Goal: Transaction & Acquisition: Purchase product/service

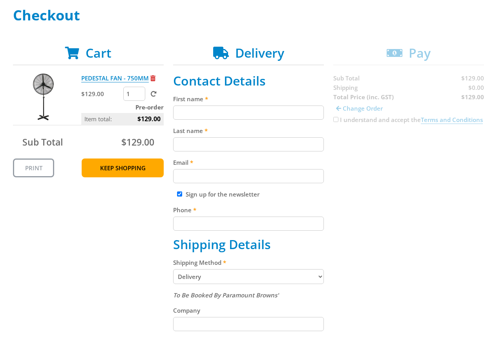
scroll to position [116, 0]
click at [223, 117] on input "First name" at bounding box center [248, 112] width 151 height 14
paste input "[PERSON_NAME]"
type input "[PERSON_NAME]"
click at [197, 138] on input "Last name" at bounding box center [248, 144] width 151 height 14
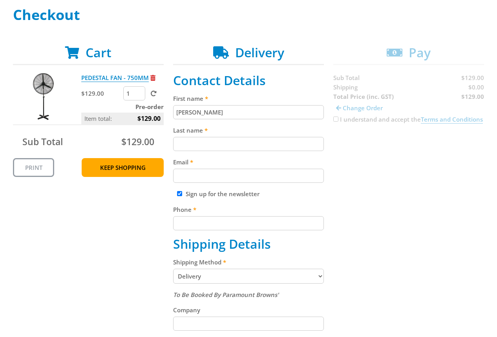
paste input "[PERSON_NAME]"
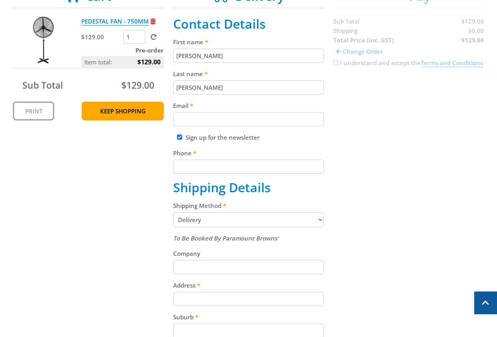
scroll to position [176, 0]
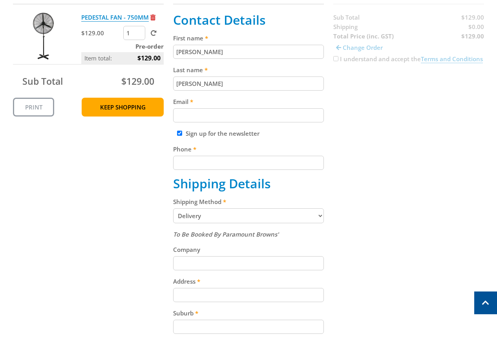
type input "[PERSON_NAME]"
click at [218, 116] on input "Email" at bounding box center [248, 115] width 151 height 14
paste input "[EMAIL_ADDRESS][DOMAIN_NAME]"
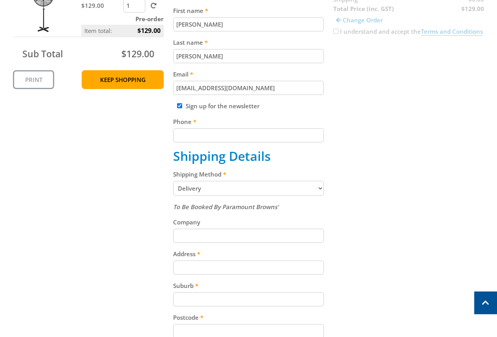
scroll to position [215, 0]
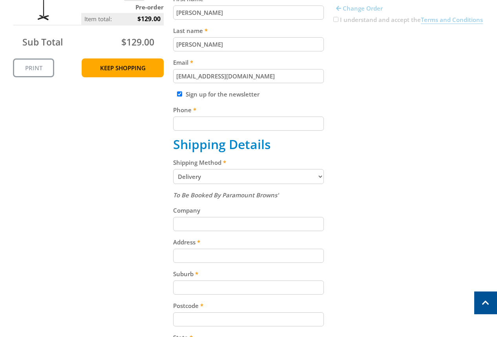
type input "[EMAIL_ADDRESS][DOMAIN_NAME]"
click at [228, 127] on input "Phone" at bounding box center [248, 123] width 151 height 14
paste input "[PHONE_NUMBER]"
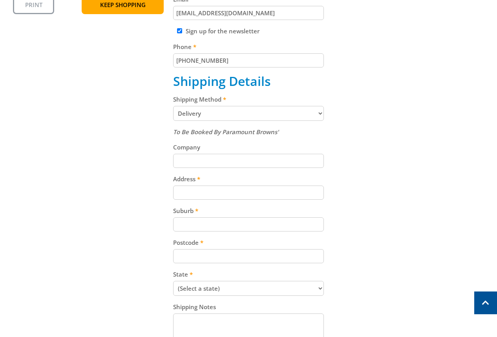
scroll to position [289, 0]
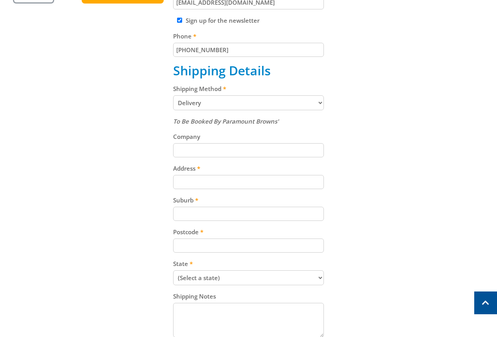
type input "[PHONE_NUMBER]"
drag, startPoint x: 276, startPoint y: 101, endPoint x: 271, endPoint y: 102, distance: 5.5
click at [271, 102] on select "Pickup from Gepps Cross Delivery" at bounding box center [248, 102] width 151 height 15
select select "Pickup"
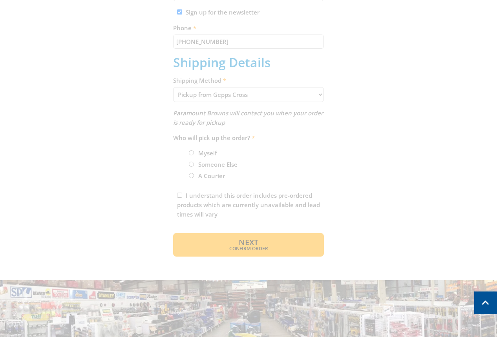
scroll to position [288, 0]
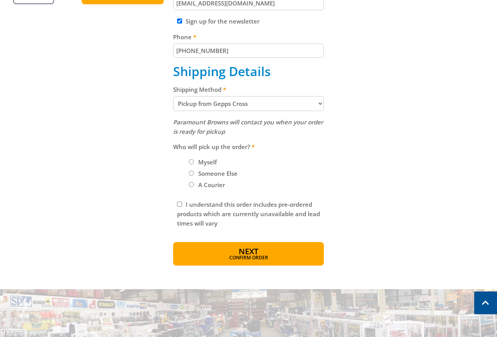
click at [206, 164] on label "Myself" at bounding box center [207, 161] width 24 height 13
click at [194, 164] on input "Myself" at bounding box center [191, 161] width 5 height 5
radio input "true"
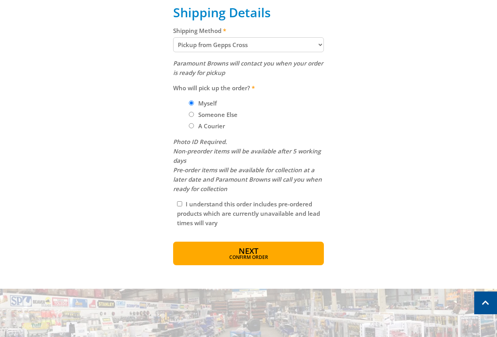
scroll to position [353, 0]
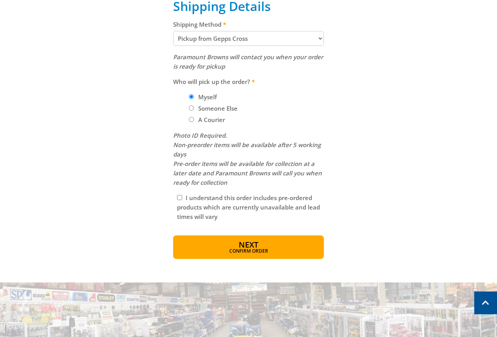
click at [229, 240] on button "Next Confirm order" at bounding box center [248, 247] width 151 height 24
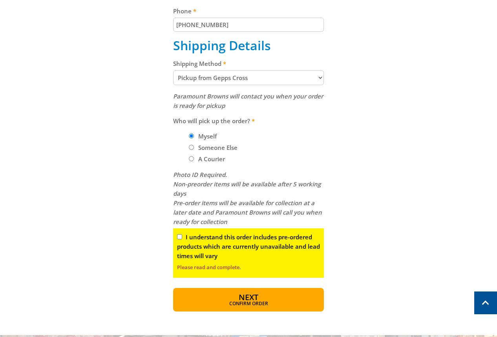
scroll to position [314, 0]
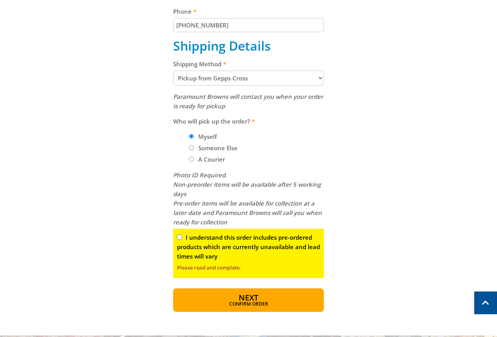
click at [178, 235] on input "I understand this order includes pre-ordered products which are currently unava…" at bounding box center [179, 237] width 5 height 5
checkbox input "true"
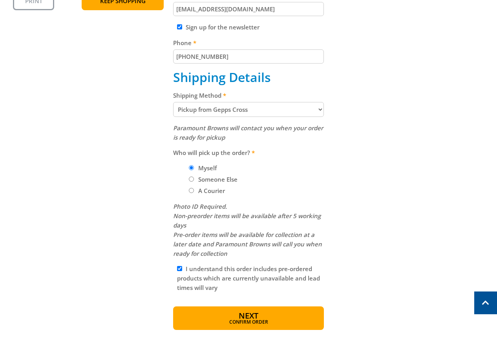
scroll to position [275, 0]
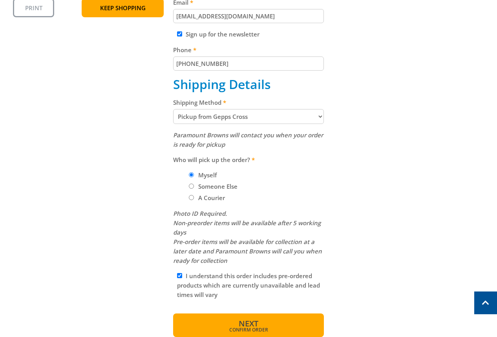
click at [271, 320] on button "Next Confirm order" at bounding box center [248, 325] width 151 height 24
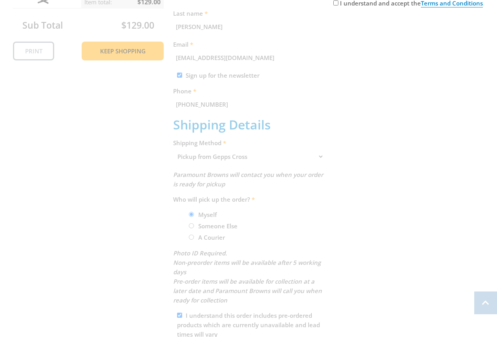
scroll to position [235, 0]
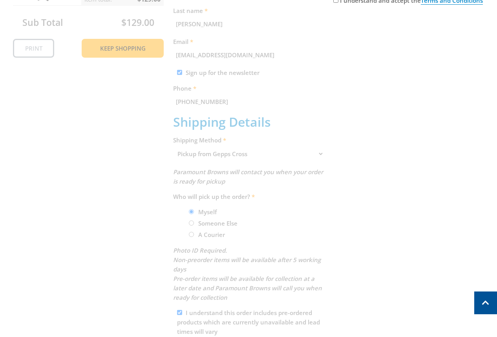
click at [397, 136] on div "Cart PEDESTAL FAN - 750MM $129.00 1 Pre-order Item total: $129.00 Sub Total $12…" at bounding box center [248, 150] width 471 height 448
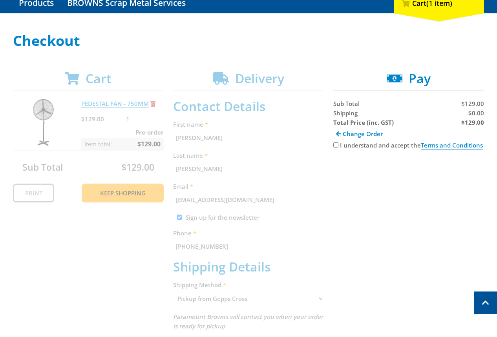
scroll to position [85, 0]
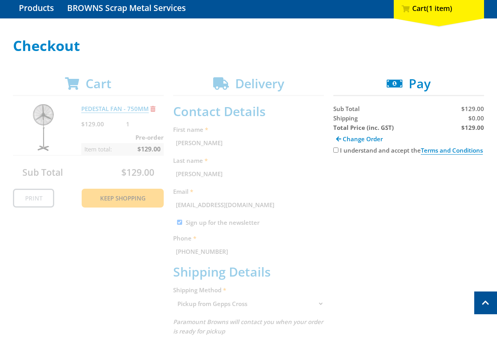
click at [355, 155] on div "I understand and accept the Terms and Conditions" at bounding box center [408, 150] width 151 height 9
click at [351, 152] on label "I understand and accept the Terms and Conditions" at bounding box center [411, 150] width 143 height 8
click at [338, 152] on input "I understand and accept the Terms and Conditions" at bounding box center [335, 149] width 5 height 5
checkbox input "true"
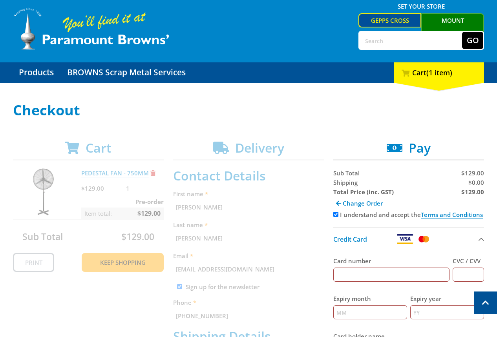
scroll to position [0, 0]
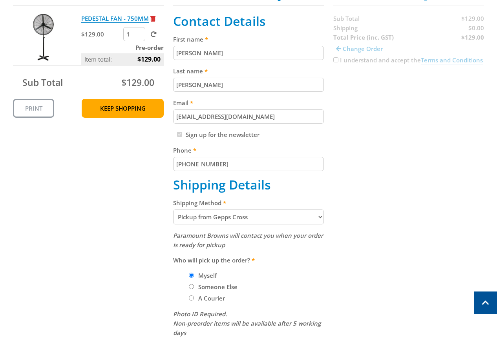
scroll to position [181, 0]
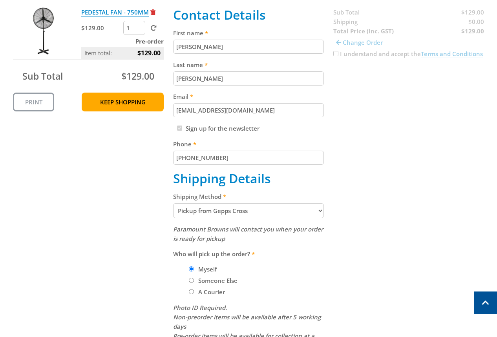
click at [284, 209] on select "Pickup from Gepps Cross Delivery" at bounding box center [248, 210] width 151 height 15
select select "Delivery"
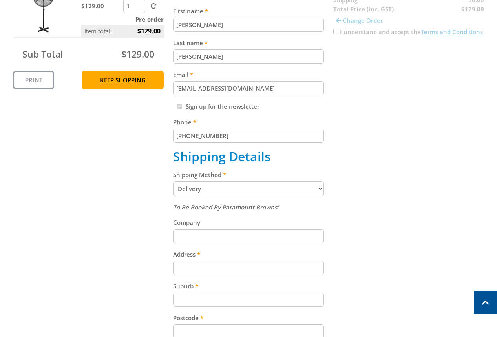
scroll to position [204, 0]
click at [186, 176] on label "Shipping Method" at bounding box center [248, 173] width 151 height 9
click at [186, 181] on select "Pickup from Gepps Cross Delivery" at bounding box center [248, 188] width 151 height 15
click at [184, 174] on label "Shipping Method" at bounding box center [248, 173] width 151 height 9
click at [184, 181] on select "Pickup from Gepps Cross Delivery" at bounding box center [248, 188] width 151 height 15
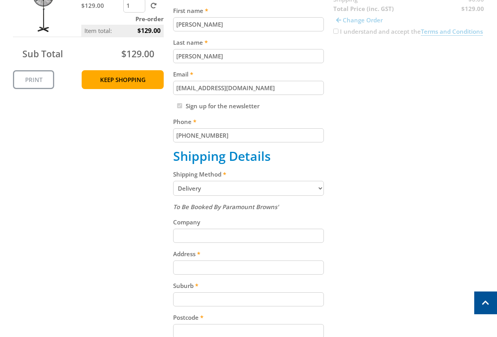
click at [185, 164] on h2 "Shipping Details" at bounding box center [248, 156] width 151 height 15
click at [185, 162] on h2 "Shipping Details" at bounding box center [248, 156] width 151 height 15
click at [186, 160] on h2 "Shipping Details" at bounding box center [248, 156] width 151 height 15
copy h2 "Shipping"
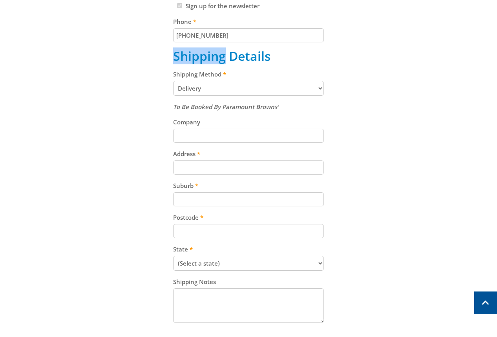
scroll to position [319, 0]
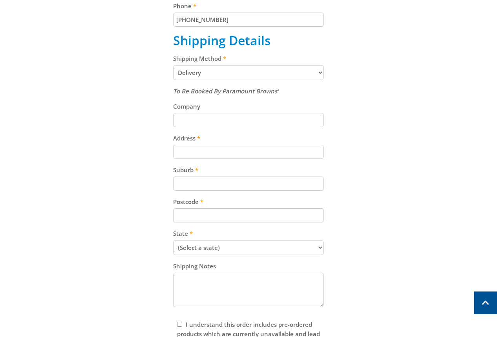
click at [241, 144] on div "Address" at bounding box center [248, 145] width 151 height 25
click at [248, 151] on input "Address" at bounding box center [248, 152] width 151 height 14
paste input "99 Cavan Road"
type input "99 Cavan Road"
click at [275, 178] on div "Suburb" at bounding box center [248, 177] width 151 height 25
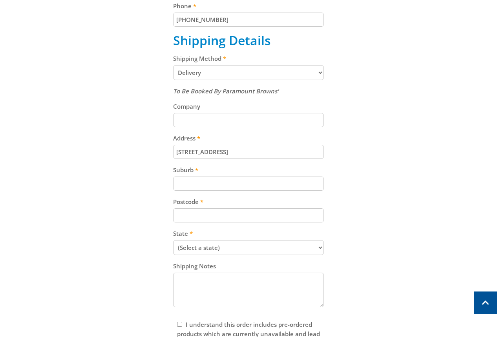
click at [212, 195] on div "To Be Booked By Paramount Browns' Company Address 99 Cavan Road Suburb Postcode…" at bounding box center [248, 197] width 151 height 223
click at [228, 181] on input "Suburb" at bounding box center [248, 184] width 151 height 14
paste input "Gepps Cross"
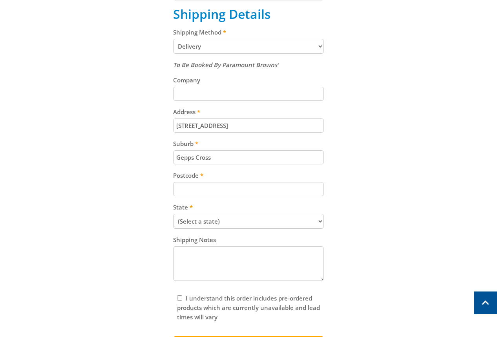
scroll to position [350, 0]
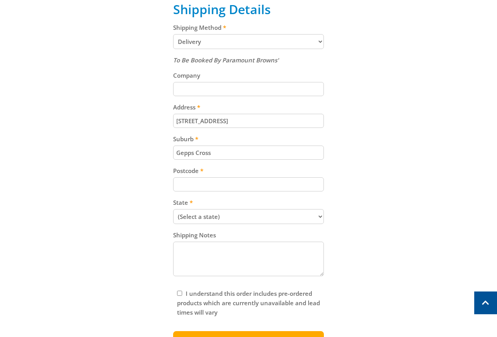
type input "Gepps Cross"
click at [233, 186] on input "Postcode" at bounding box center [248, 184] width 151 height 14
paste input "5094"
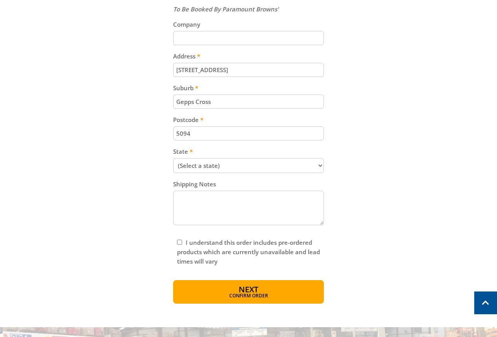
scroll to position [402, 0]
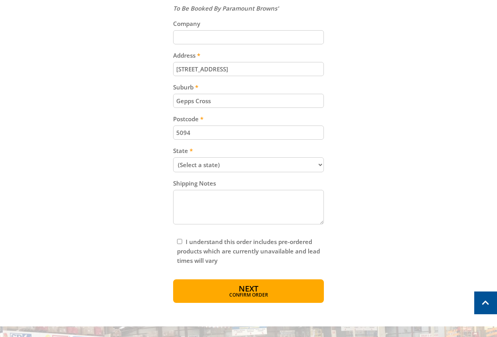
type input "5094"
click at [259, 164] on select "(Select a state) South Australia Victoria New South Wales Queensland Western Au…" at bounding box center [248, 164] width 151 height 15
select select "SA"
click at [173, 157] on select "(Select a state) South Australia Victoria New South Wales Queensland Western Au…" at bounding box center [248, 164] width 151 height 15
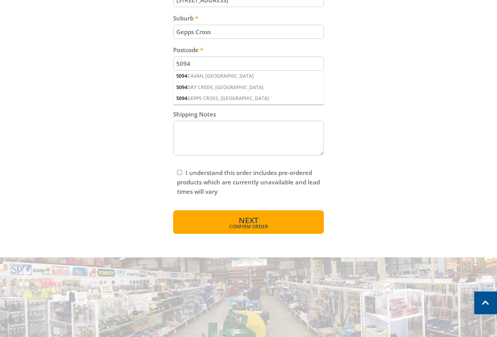
click at [257, 225] on span "Confirm order" at bounding box center [248, 226] width 117 height 5
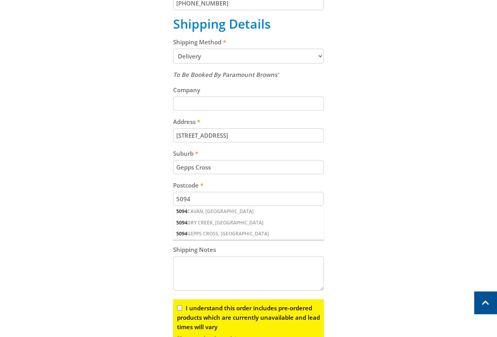
scroll to position [428, 0]
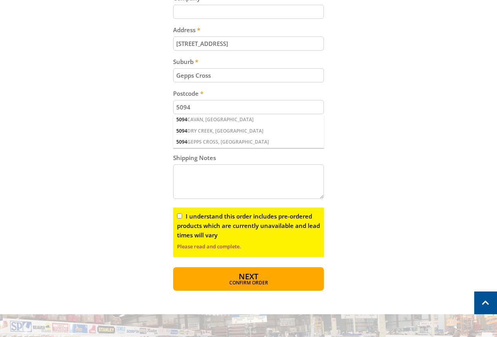
click at [179, 214] on input "I understand this order includes pre-ordered products which are currently unava…" at bounding box center [179, 215] width 5 height 5
checkbox input "true"
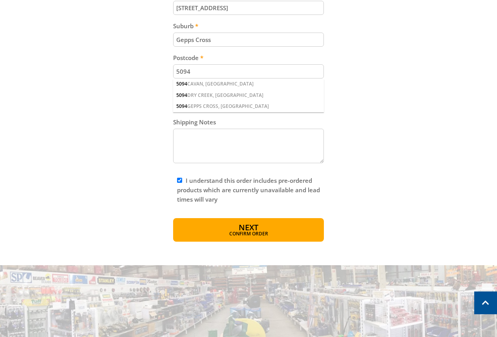
scroll to position [467, 0]
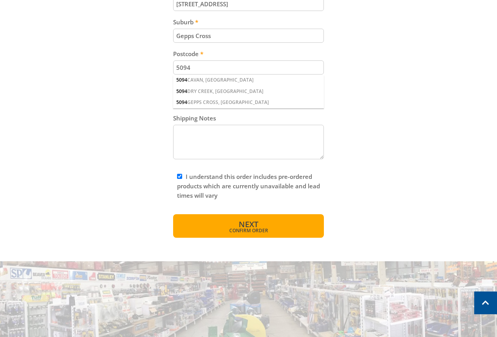
click at [248, 217] on button "Next Confirm order" at bounding box center [248, 226] width 151 height 24
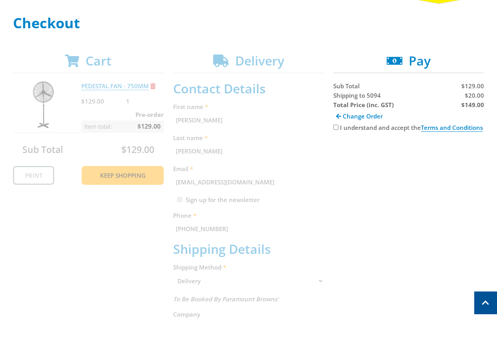
scroll to position [14, 0]
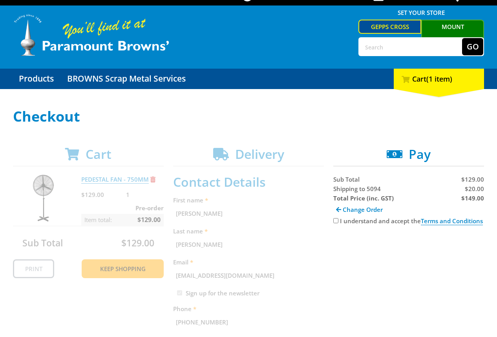
click at [475, 197] on strong "$149.00" at bounding box center [472, 198] width 23 height 8
copy strong "149.00"
click at [479, 190] on span "$20.00" at bounding box center [473, 189] width 19 height 8
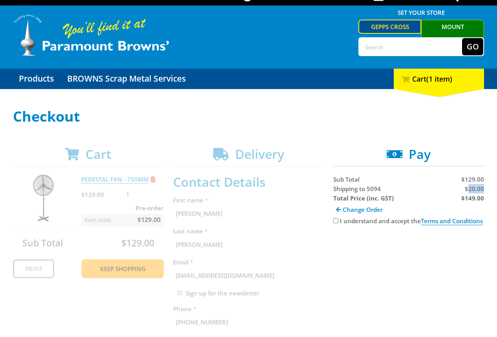
copy span "20.00"
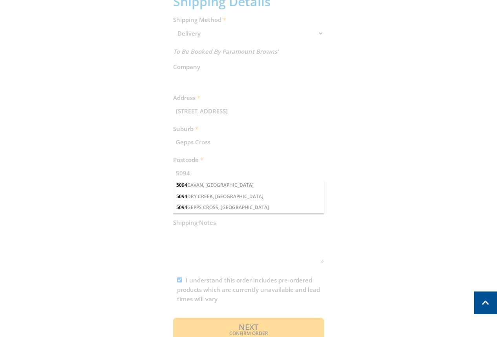
scroll to position [361, 0]
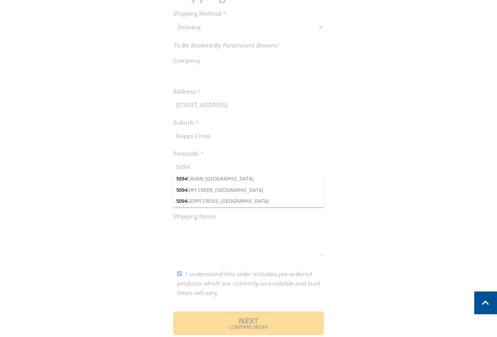
click at [431, 211] on div "Cart PEDESTAL FAN - 750MM $129.00 1 Pre-order Item total: $129.00 Sub Total $12…" at bounding box center [248, 67] width 471 height 535
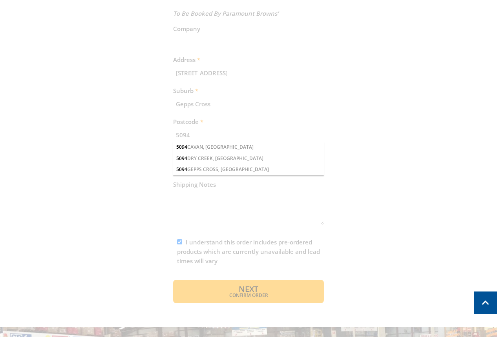
scroll to position [397, 0]
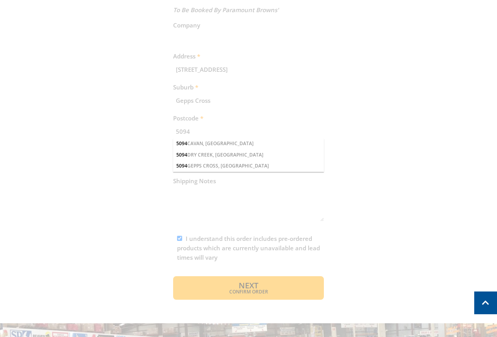
click at [198, 164] on div "Cart PEDESTAL FAN - 750MM $129.00 1 Pre-order Item total: $129.00 Sub Total $12…" at bounding box center [248, 31] width 471 height 535
click at [209, 162] on div "Cart PEDESTAL FAN - 750MM $129.00 1 Pre-order Item total: $129.00 Sub Total $12…" at bounding box center [248, 31] width 471 height 535
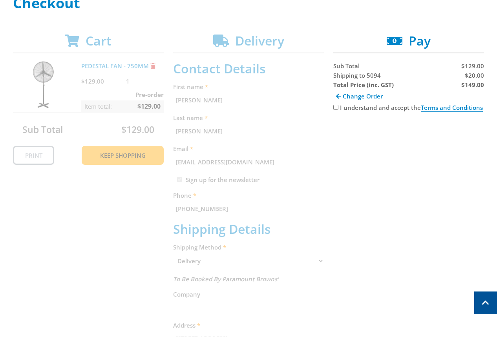
scroll to position [129, 0]
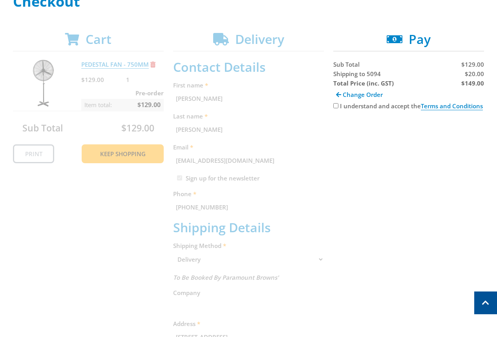
click at [330, 104] on div "Cart PEDESTAL FAN - 750MM $129.00 1 Pre-order Item total: $129.00 Sub Total $12…" at bounding box center [248, 299] width 471 height 535
click at [340, 107] on label "I understand and accept the Terms and Conditions" at bounding box center [411, 106] width 143 height 8
click at [338, 107] on input "I understand and accept the Terms and Conditions" at bounding box center [335, 105] width 5 height 5
checkbox input "true"
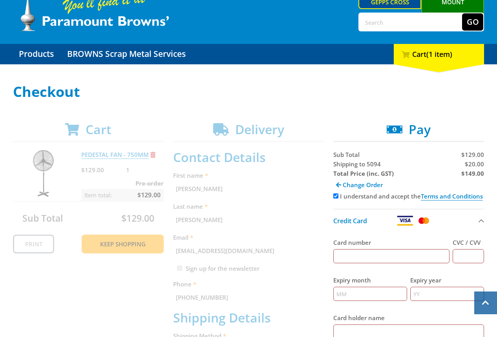
scroll to position [0, 0]
